Goal: Transaction & Acquisition: Purchase product/service

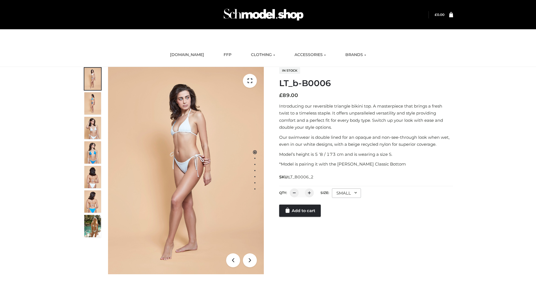
click at [300, 217] on link "Add to cart" at bounding box center [300, 211] width 42 height 12
